Goal: Answer question/provide support

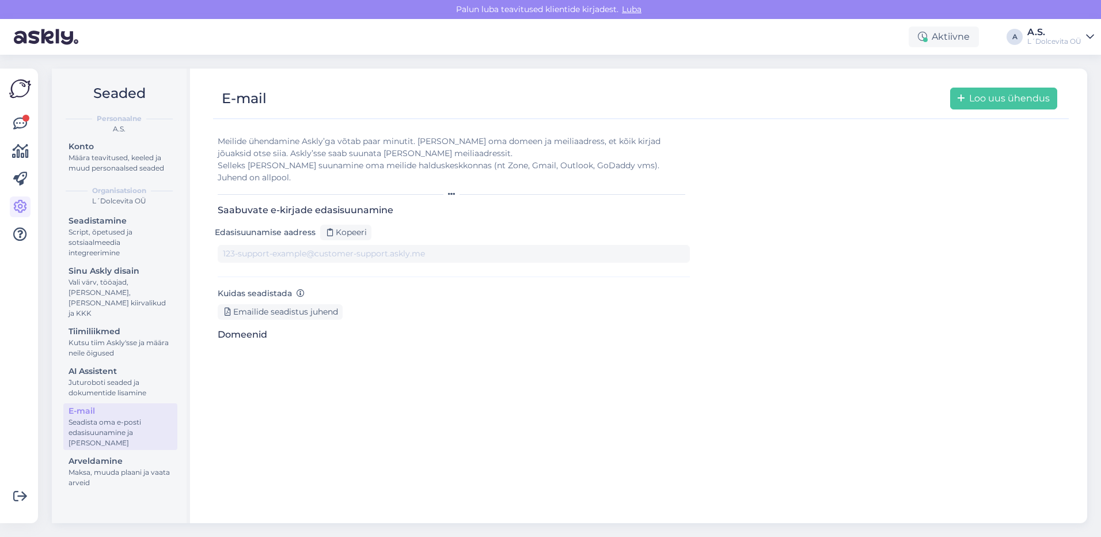
type input "[DOMAIN_NAME][EMAIL_ADDRESS][DOMAIN_NAME]"
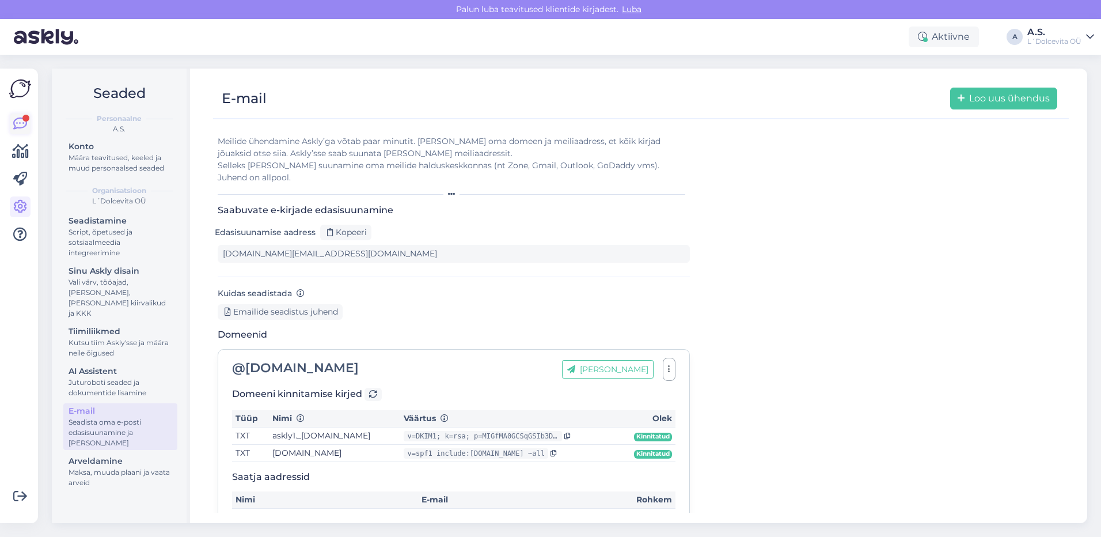
click at [24, 126] on icon at bounding box center [20, 124] width 14 height 14
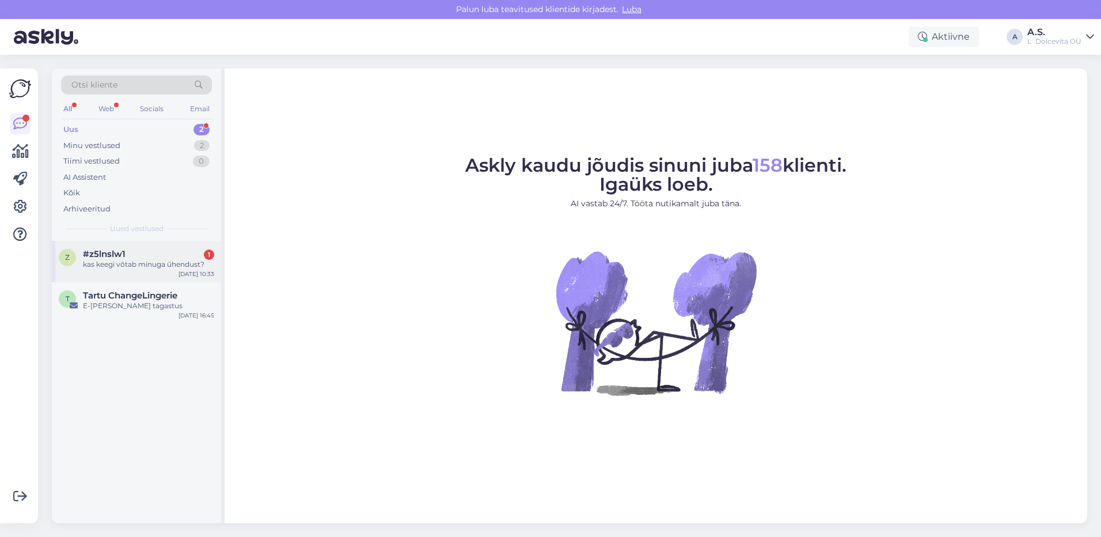
click at [99, 262] on div "kas keegi võtab minuga ũhendust?" at bounding box center [148, 264] width 131 height 10
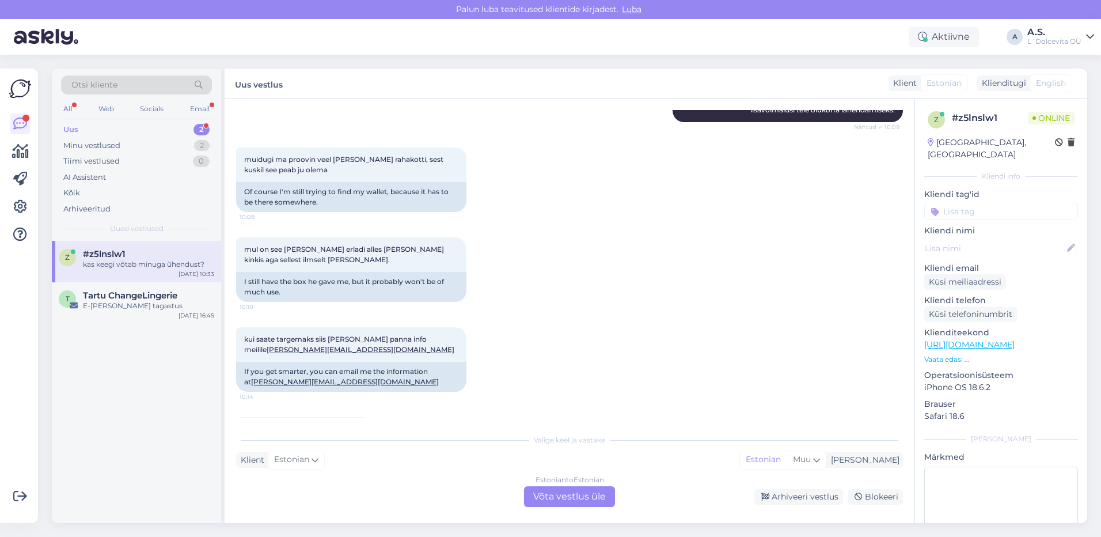
scroll to position [406, 0]
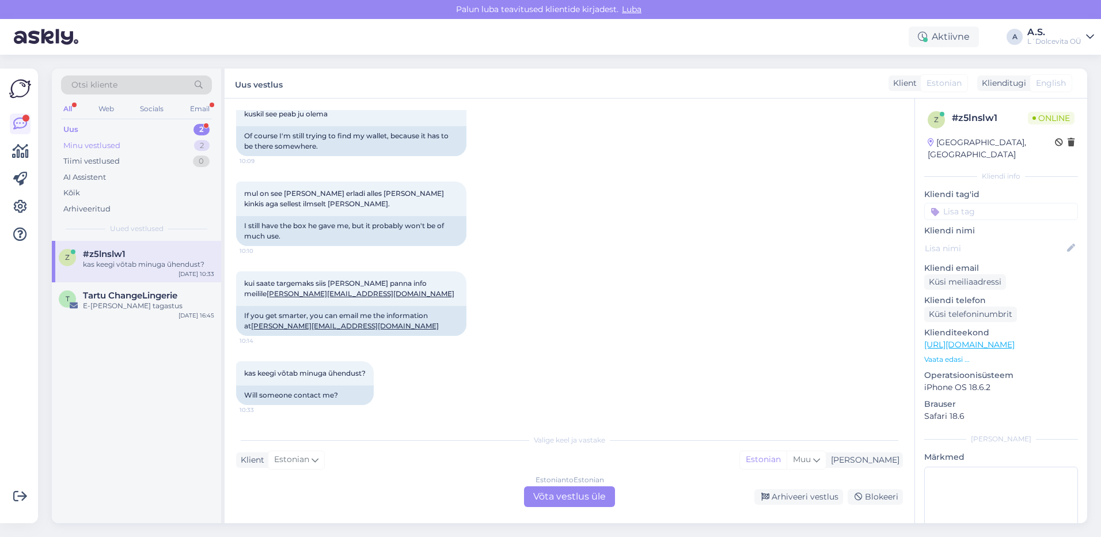
click at [94, 147] on div "Minu vestlused" at bounding box center [91, 146] width 57 height 12
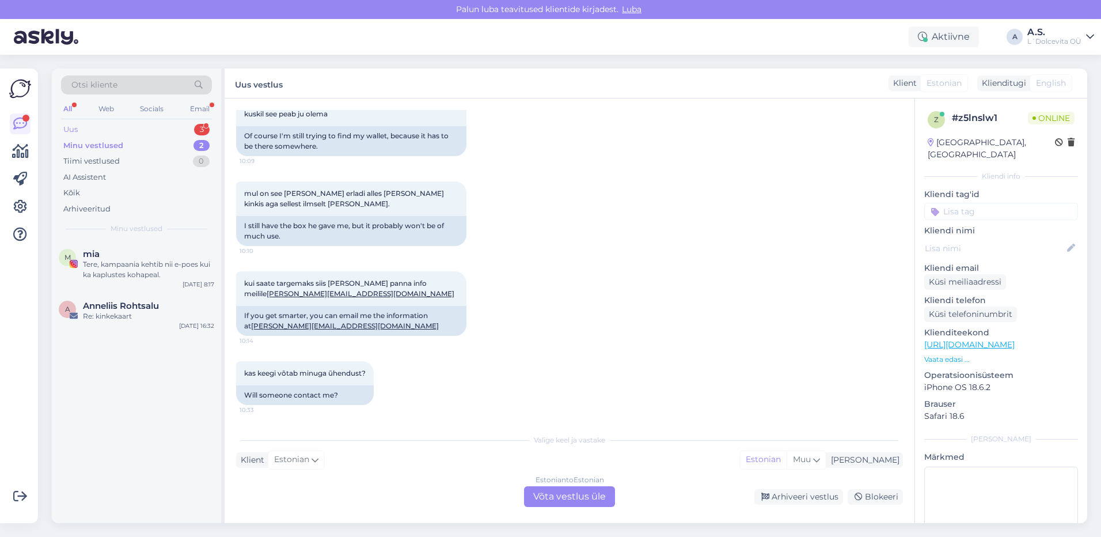
click at [96, 128] on div "Uus 3" at bounding box center [136, 130] width 151 height 16
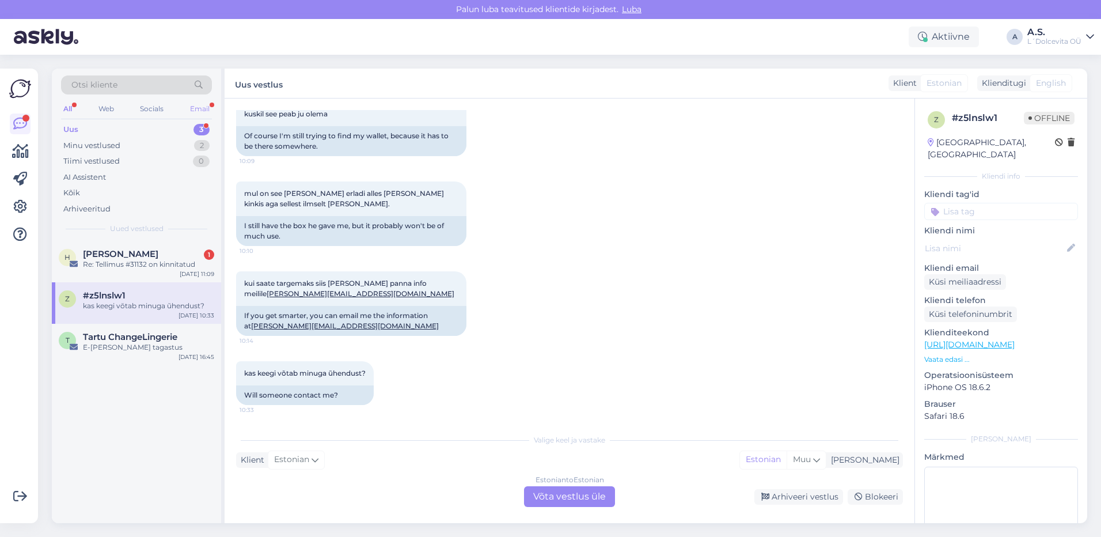
click at [197, 109] on div "Email" at bounding box center [200, 108] width 24 height 15
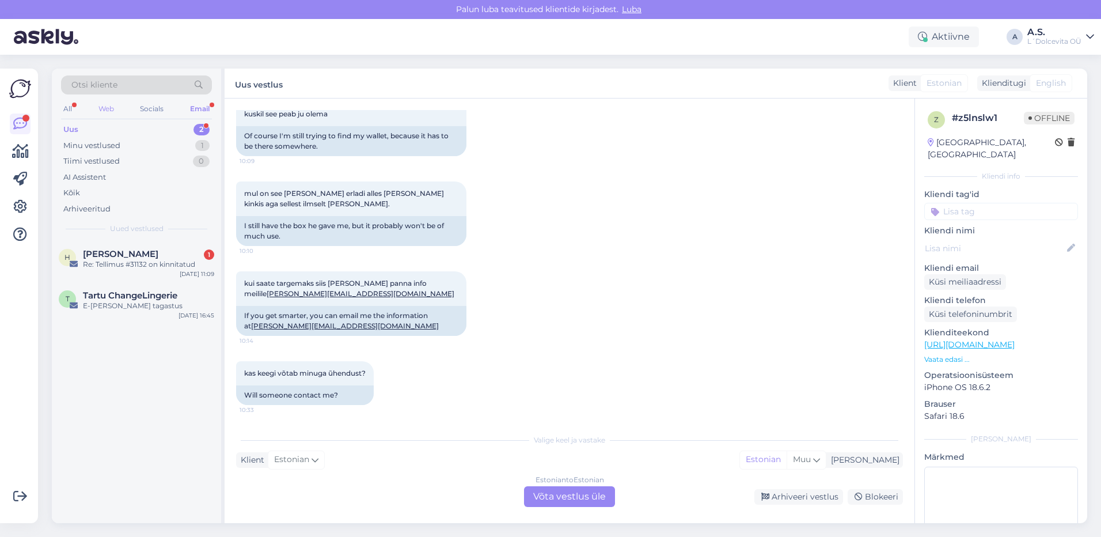
click at [105, 109] on div "Web" at bounding box center [106, 108] width 20 height 15
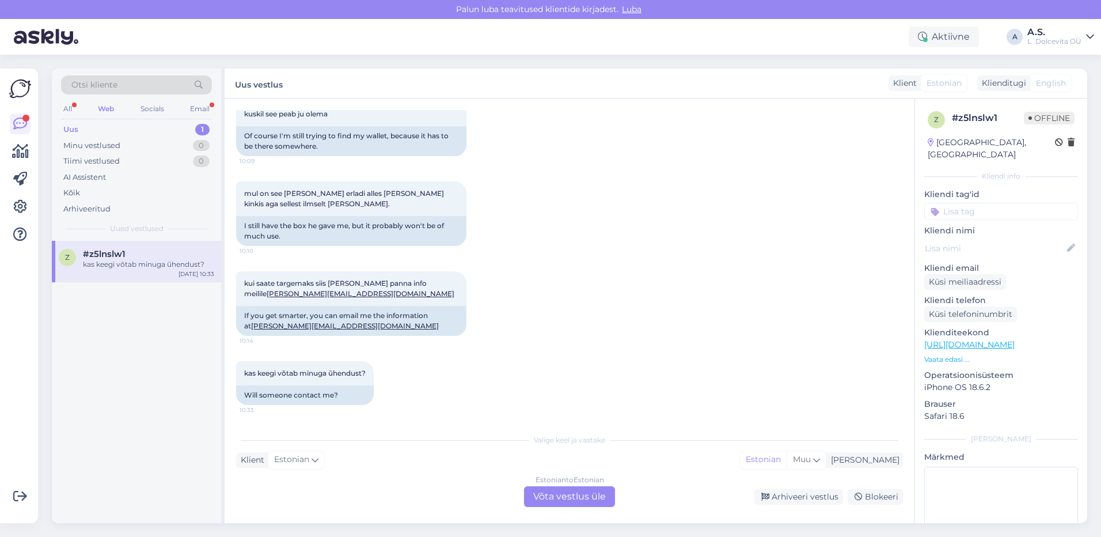
click at [117, 271] on div "z #z5lnslw1 kas keegi võtab minuga ũhendust? [DATE] 10:33" at bounding box center [136, 261] width 169 height 41
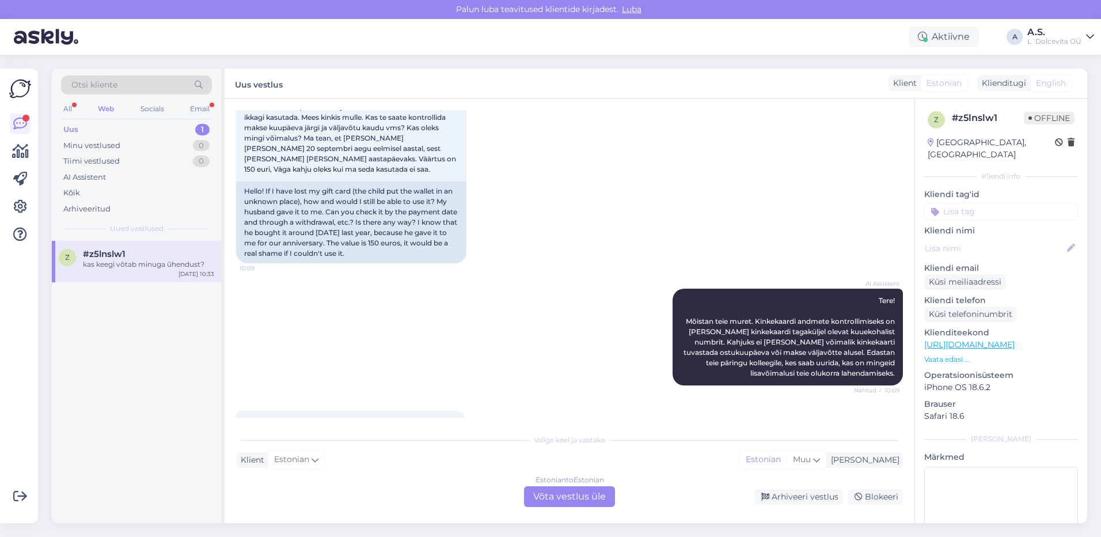
scroll to position [0, 0]
